Goal: Find contact information: Find contact information

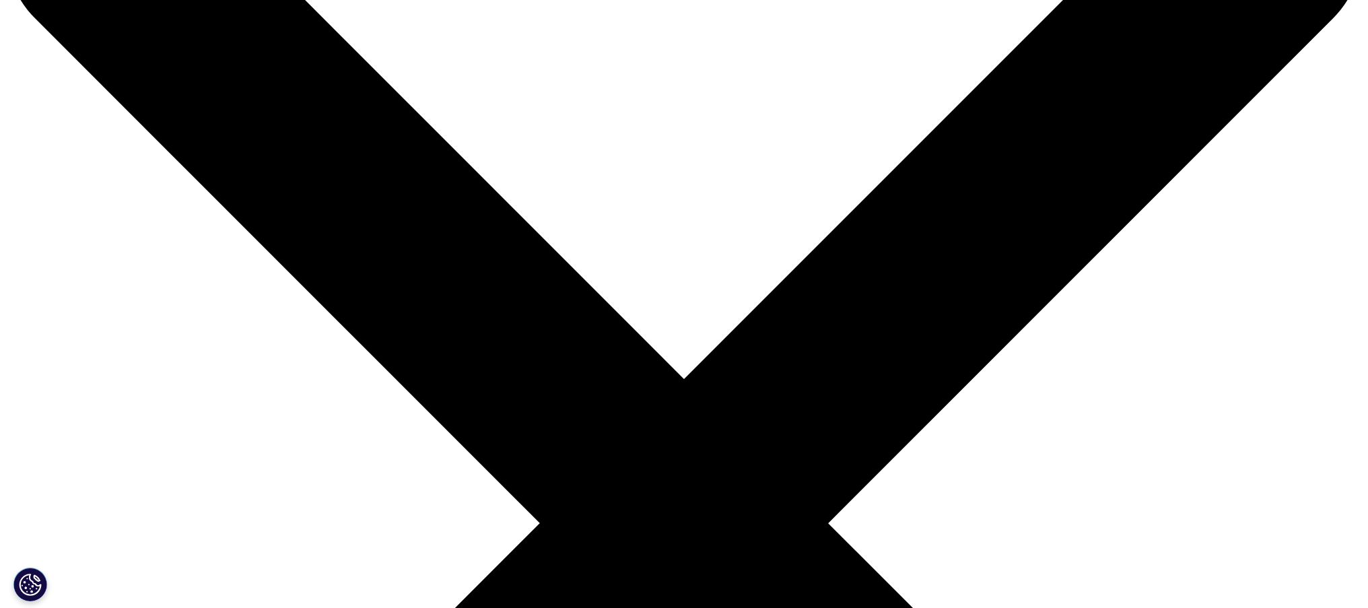
scroll to position [172, 0]
